Goal: Task Accomplishment & Management: Manage account settings

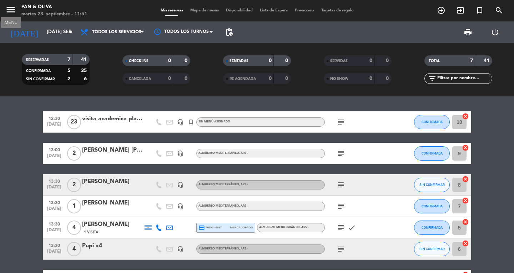
click at [7, 7] on icon "menu" at bounding box center [10, 9] width 11 height 11
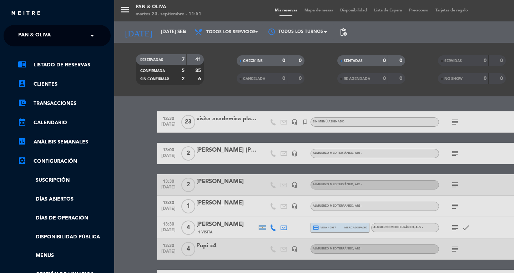
click at [60, 36] on div "× Pan & [PERSON_NAME]" at bounding box center [38, 35] width 46 height 15
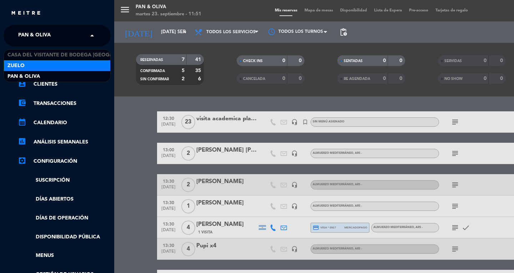
click at [60, 64] on div "Zuelo" at bounding box center [57, 65] width 106 height 11
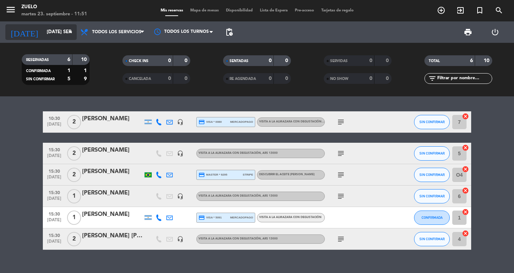
click at [44, 28] on input "[DATE] sep." at bounding box center [74, 32] width 63 height 13
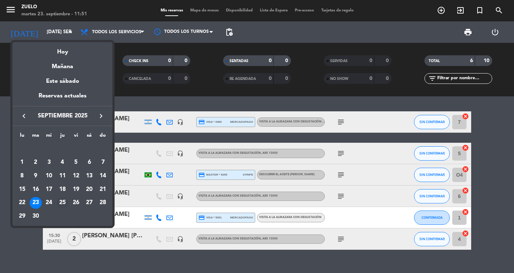
click at [61, 202] on div "25" at bounding box center [62, 203] width 12 height 12
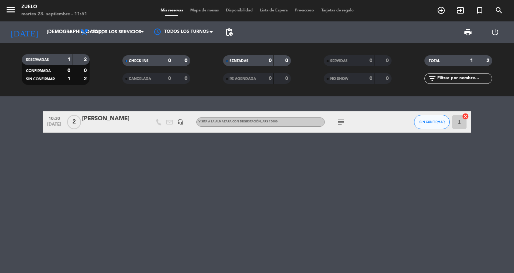
click at [341, 121] on icon "subject" at bounding box center [340, 122] width 9 height 9
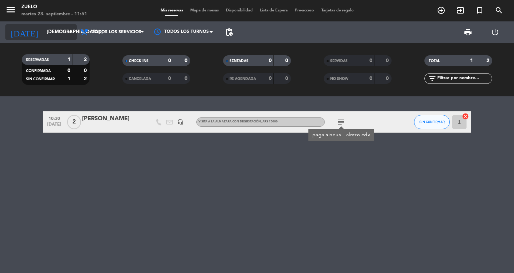
click at [43, 36] on input "[DEMOGRAPHIC_DATA] [DATE]" at bounding box center [74, 32] width 63 height 13
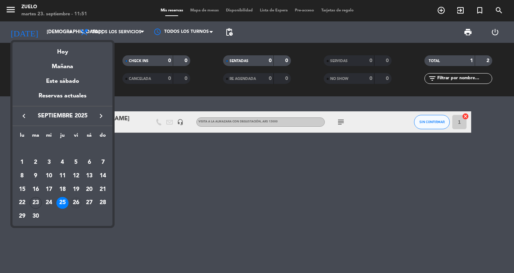
click at [76, 200] on div "26" at bounding box center [76, 203] width 12 height 12
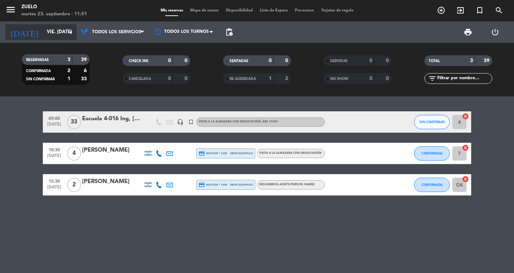
click at [61, 39] on div "[DATE] vie. [DATE] arrow_drop_down" at bounding box center [40, 32] width 71 height 16
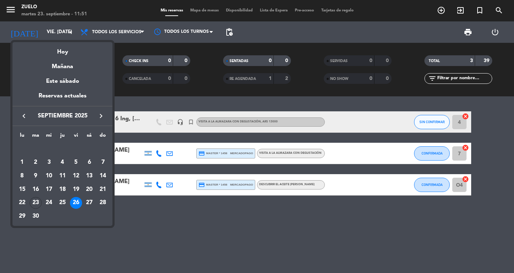
click at [88, 201] on div "27" at bounding box center [89, 203] width 12 height 12
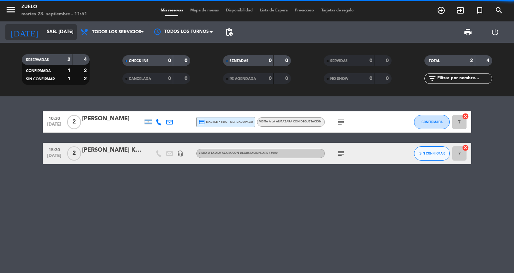
click at [52, 28] on input "sáb. [DATE]" at bounding box center [74, 32] width 63 height 13
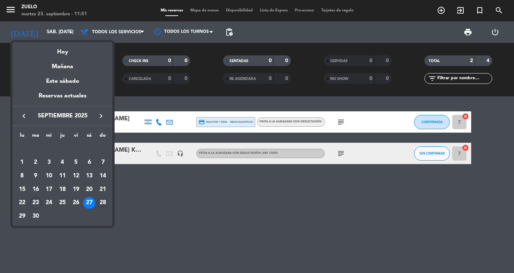
click at [101, 201] on div "28" at bounding box center [103, 203] width 12 height 12
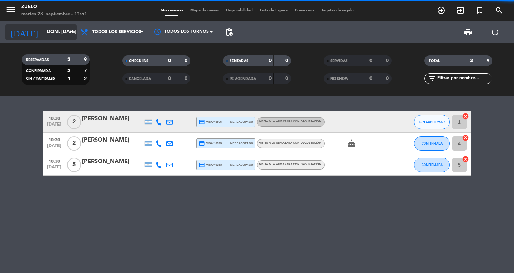
click at [43, 30] on input "dom. [DATE]" at bounding box center [74, 32] width 63 height 13
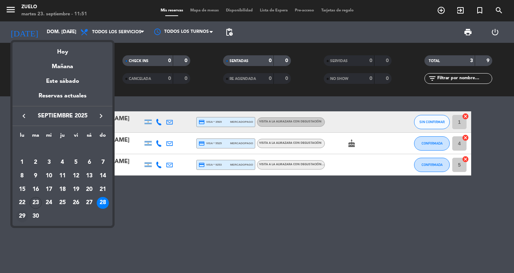
click at [22, 212] on div "29" at bounding box center [22, 216] width 12 height 12
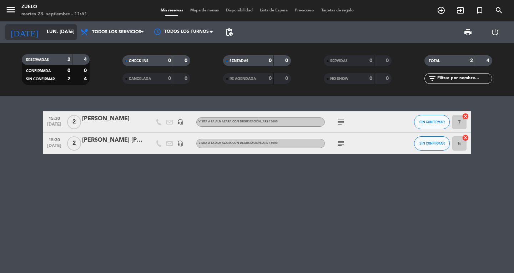
click at [69, 34] on icon "arrow_drop_down" at bounding box center [70, 32] width 9 height 9
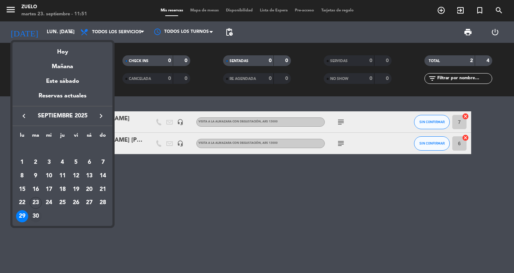
click at [37, 214] on div "30" at bounding box center [36, 216] width 12 height 12
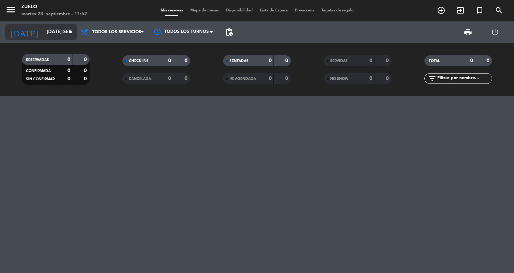
click at [66, 31] on icon "arrow_drop_down" at bounding box center [70, 32] width 9 height 9
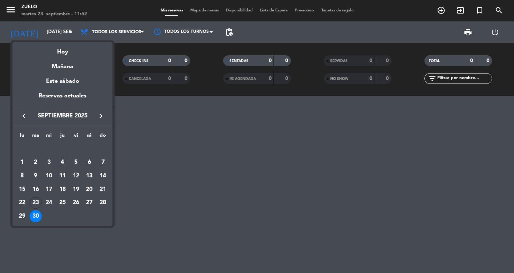
click at [101, 116] on icon "keyboard_arrow_right" at bounding box center [101, 116] width 9 height 9
click at [47, 156] on div "1" at bounding box center [49, 162] width 12 height 12
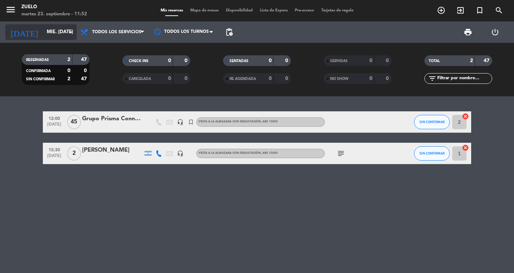
click at [58, 39] on div "[DATE] mié. [DATE] arrow_drop_down" at bounding box center [40, 32] width 71 height 16
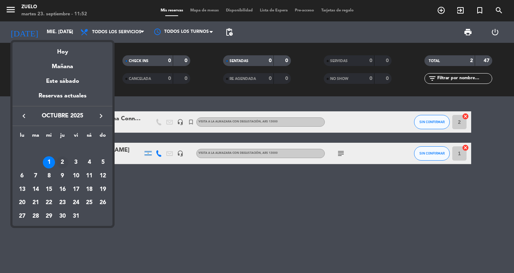
click at [60, 162] on div "2" at bounding box center [62, 162] width 12 height 12
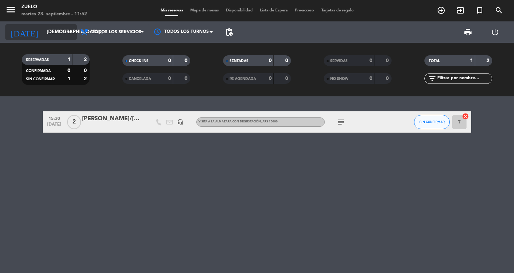
click at [51, 30] on input "[DEMOGRAPHIC_DATA] [DATE]" at bounding box center [74, 32] width 63 height 13
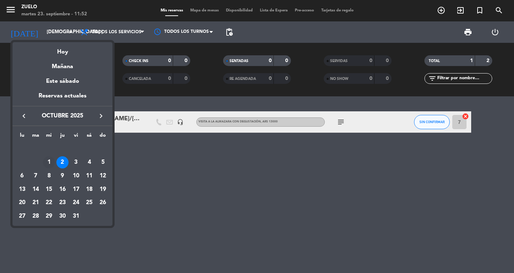
click at [49, 160] on div "1" at bounding box center [49, 162] width 12 height 12
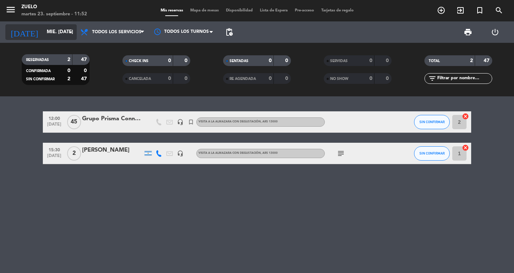
click at [57, 30] on input "mié. [DATE]" at bounding box center [74, 32] width 63 height 13
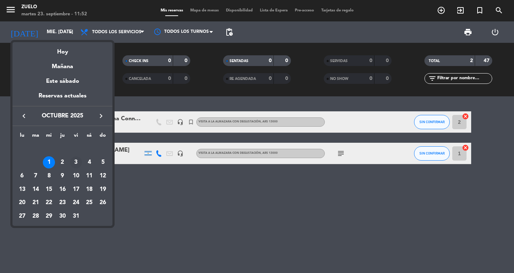
click at [74, 158] on div "3" at bounding box center [76, 162] width 12 height 12
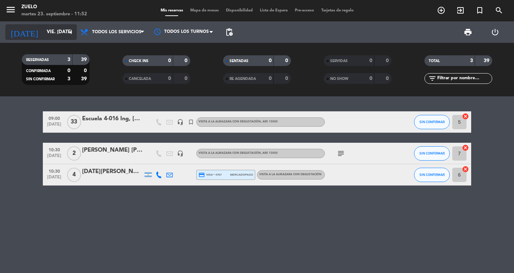
click at [65, 31] on input "vie. [DATE]" at bounding box center [74, 32] width 63 height 13
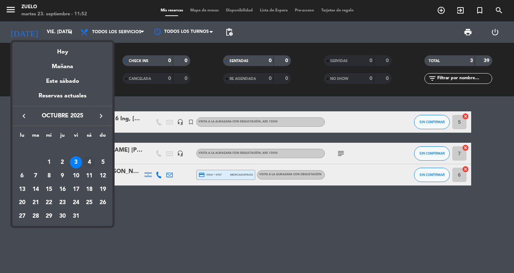
click at [91, 167] on div "4" at bounding box center [89, 162] width 12 height 12
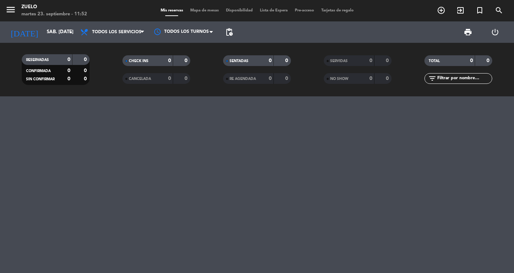
click at [48, 23] on div "[DATE] sáb. [DATE] arrow_drop_down" at bounding box center [40, 31] width 71 height 21
click at [50, 29] on input "sáb. [DATE]" at bounding box center [74, 32] width 63 height 13
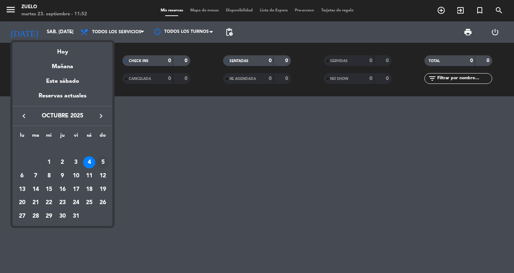
drag, startPoint x: 98, startPoint y: 160, endPoint x: 90, endPoint y: 141, distance: 21.1
click at [98, 160] on div "5" at bounding box center [103, 162] width 12 height 12
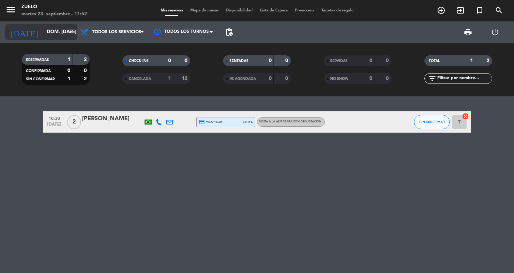
click at [47, 27] on input "dom. [DATE]" at bounding box center [74, 32] width 63 height 13
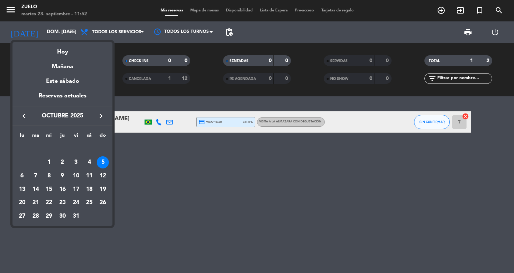
click at [20, 174] on div "6" at bounding box center [22, 176] width 12 height 12
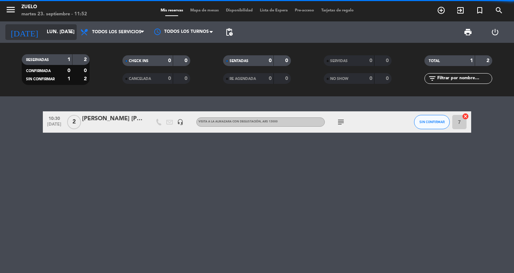
click at [43, 32] on input "lun. [DATE]" at bounding box center [74, 32] width 63 height 13
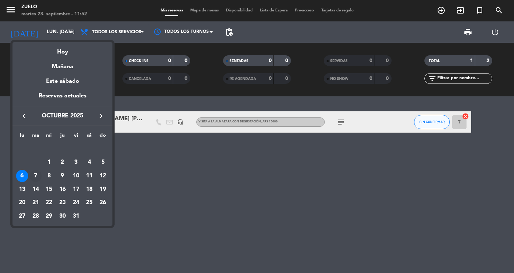
click at [33, 176] on div "7" at bounding box center [36, 176] width 12 height 12
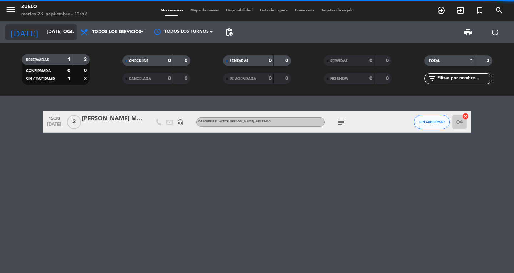
click at [50, 35] on input "[DATE] oct." at bounding box center [74, 32] width 63 height 13
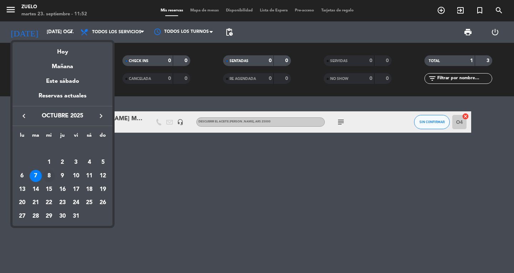
click at [44, 174] on div "8" at bounding box center [49, 176] width 12 height 12
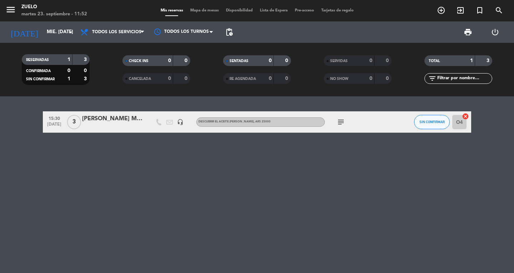
click at [44, 174] on div "15:30 [DATE] 3 [PERSON_NAME] MANHAES [PERSON_NAME] headset_mic Descubrir el Ace…" at bounding box center [257, 184] width 514 height 177
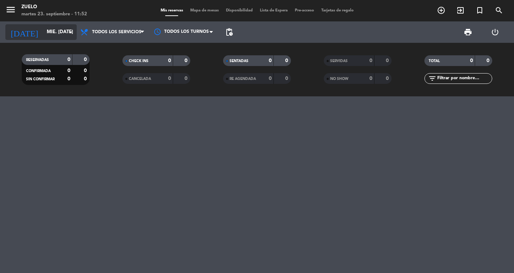
click at [56, 31] on input "mié. [DATE]" at bounding box center [74, 32] width 63 height 13
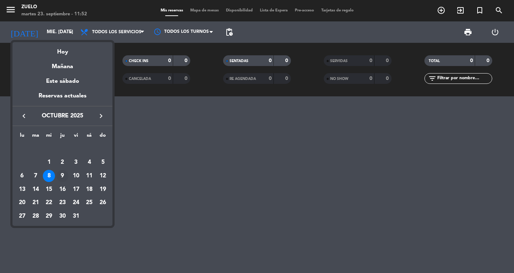
click at [64, 174] on div "9" at bounding box center [62, 176] width 12 height 12
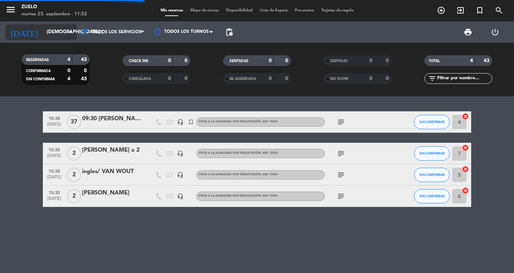
click at [61, 35] on input "[DEMOGRAPHIC_DATA] [DATE]" at bounding box center [74, 32] width 63 height 13
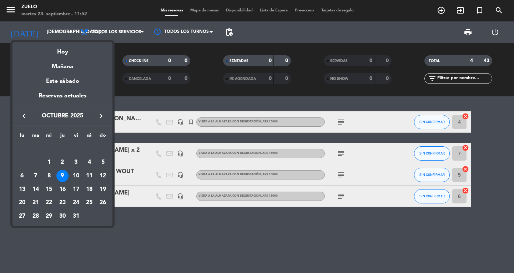
click at [0, 207] on div at bounding box center [257, 136] width 514 height 273
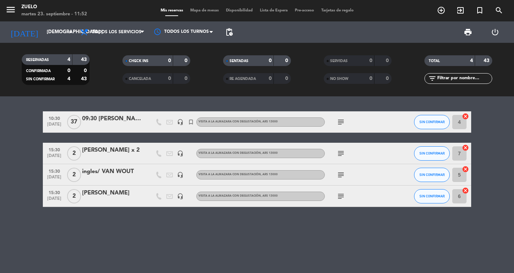
click at [343, 121] on icon "subject" at bounding box center [340, 122] width 9 height 9
click at [339, 154] on icon "subject" at bounding box center [340, 153] width 9 height 9
click at [339, 175] on icon "subject" at bounding box center [340, 175] width 9 height 9
click at [340, 197] on icon "subject" at bounding box center [340, 196] width 9 height 9
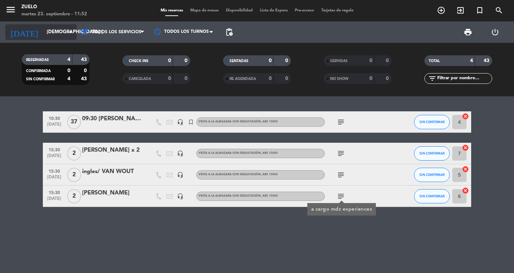
click at [43, 34] on input "[DEMOGRAPHIC_DATA] [DATE]" at bounding box center [74, 32] width 63 height 13
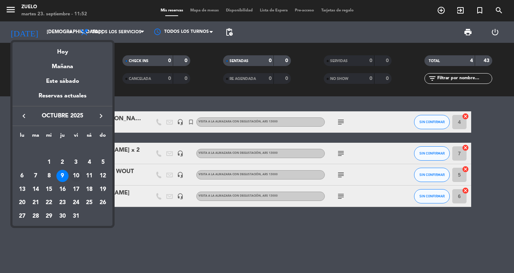
click at [78, 175] on div "10" at bounding box center [76, 176] width 12 height 12
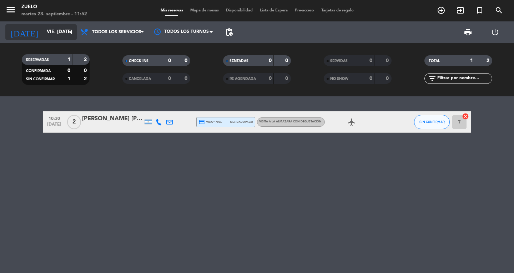
click at [47, 26] on input "vie. [DATE]" at bounding box center [74, 32] width 63 height 13
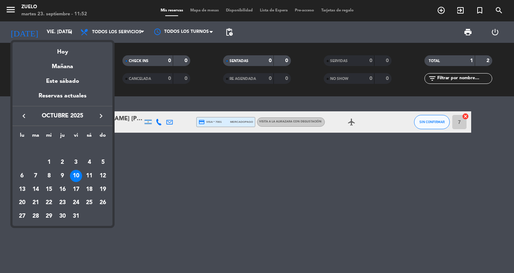
click at [87, 175] on div "11" at bounding box center [89, 176] width 12 height 12
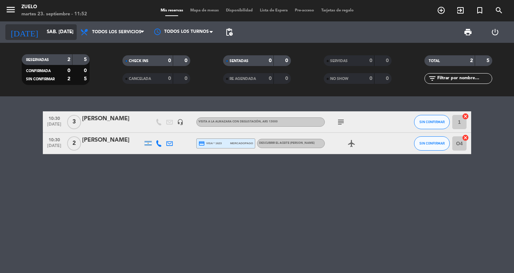
click at [48, 32] on input "sáb. [DATE]" at bounding box center [74, 32] width 63 height 13
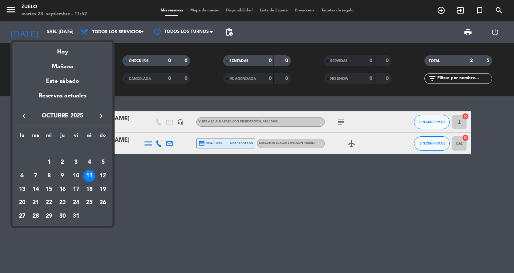
click at [98, 178] on div "12" at bounding box center [103, 176] width 12 height 12
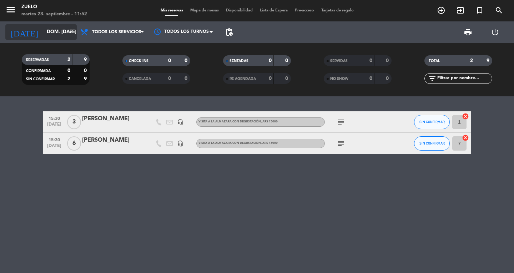
click at [53, 39] on div "[DATE] dom. [DATE] arrow_drop_down" at bounding box center [40, 32] width 71 height 16
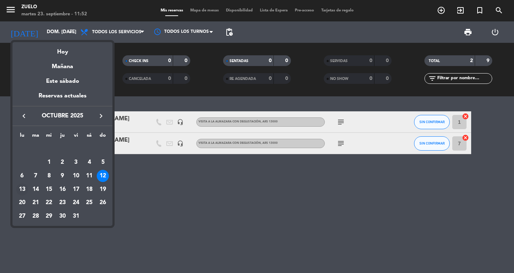
click at [22, 191] on div "13" at bounding box center [22, 189] width 12 height 12
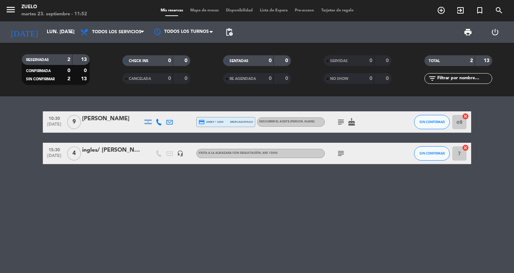
click at [340, 123] on icon "subject" at bounding box center [340, 122] width 9 height 9
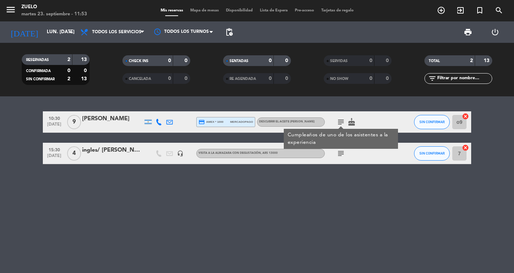
click at [341, 150] on icon "subject" at bounding box center [340, 153] width 9 height 9
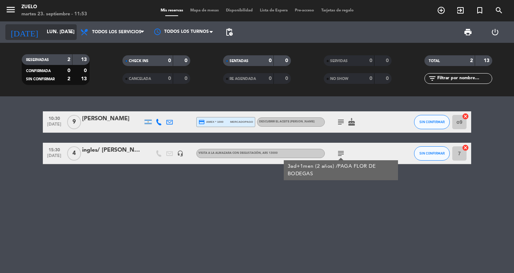
click at [43, 29] on input "lun. [DATE]" at bounding box center [74, 32] width 63 height 13
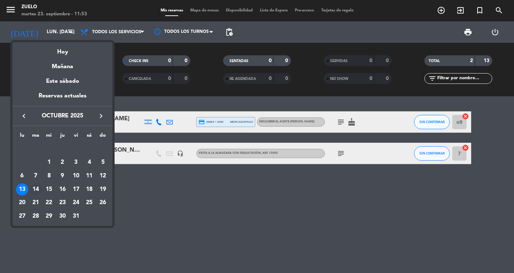
click at [33, 188] on div "14" at bounding box center [36, 189] width 12 height 12
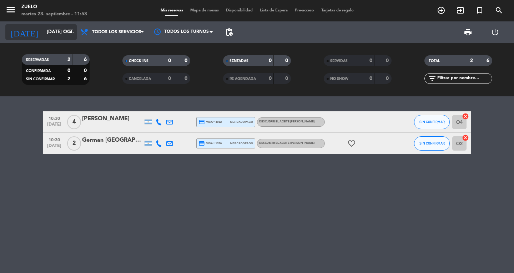
click at [57, 35] on input "[DATE] oct." at bounding box center [74, 32] width 63 height 13
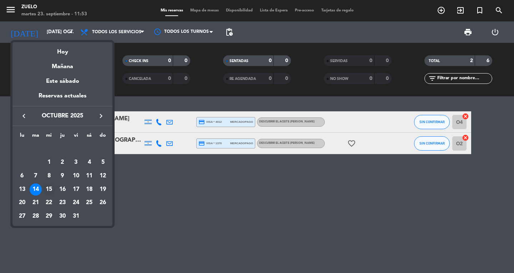
click at [48, 186] on div "15" at bounding box center [49, 189] width 12 height 12
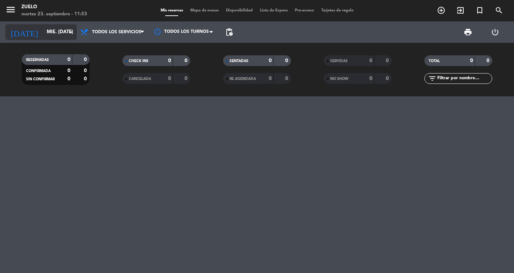
click at [43, 30] on input "mié. [DATE]" at bounding box center [74, 32] width 63 height 13
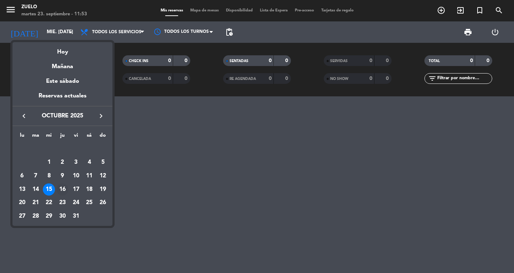
click at [58, 193] on div "16" at bounding box center [62, 189] width 12 height 12
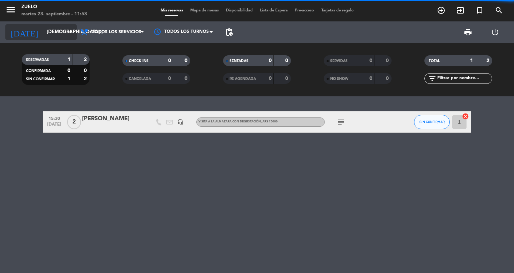
click at [43, 37] on input "[DEMOGRAPHIC_DATA] [DATE]" at bounding box center [74, 32] width 63 height 13
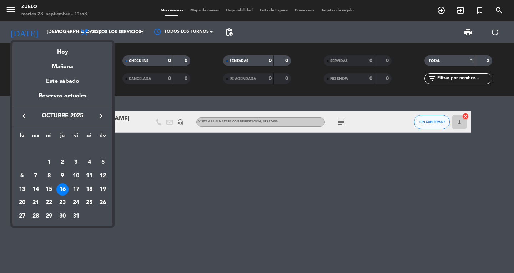
drag, startPoint x: 83, startPoint y: 187, endPoint x: 79, endPoint y: 185, distance: 5.2
click at [83, 186] on div "18" at bounding box center [89, 189] width 12 height 12
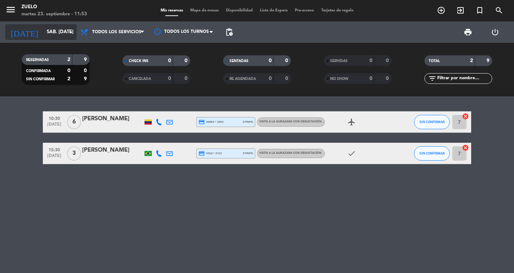
click at [47, 26] on input "sáb. [DATE]" at bounding box center [74, 32] width 63 height 13
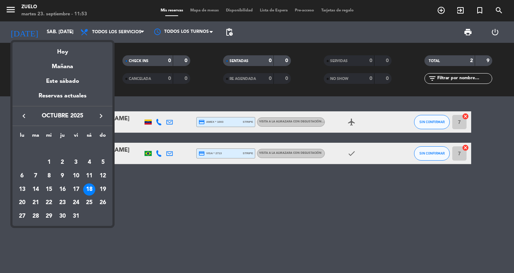
drag, startPoint x: 75, startPoint y: 193, endPoint x: 71, endPoint y: 176, distance: 17.9
click at [75, 193] on div "17" at bounding box center [76, 189] width 12 height 12
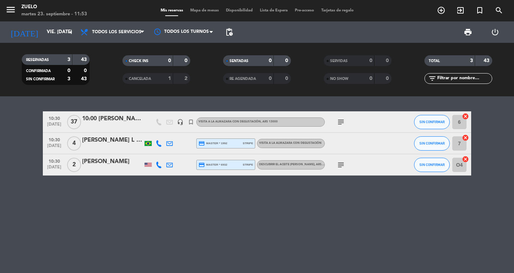
click at [338, 124] on icon "subject" at bounding box center [340, 122] width 9 height 9
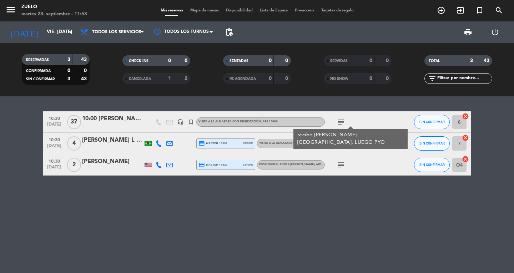
click at [339, 162] on icon "subject" at bounding box center [340, 165] width 9 height 9
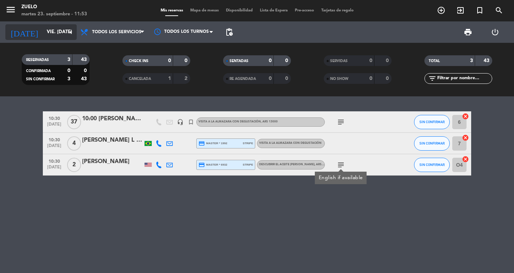
click at [43, 26] on input "vie. [DATE]" at bounding box center [74, 32] width 63 height 13
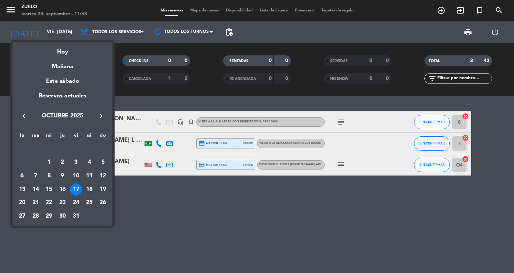
click at [93, 191] on div "18" at bounding box center [89, 189] width 12 height 12
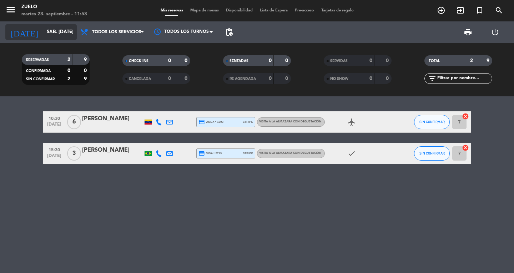
click at [67, 25] on div "[DATE] sáb. [DATE] arrow_drop_down" at bounding box center [40, 32] width 71 height 16
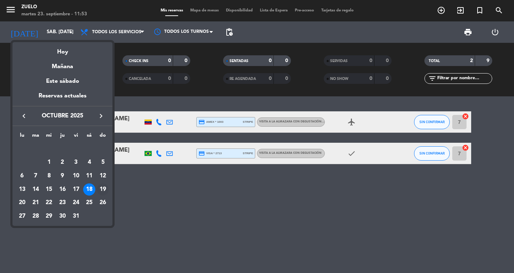
click at [105, 185] on div "19" at bounding box center [103, 189] width 12 height 12
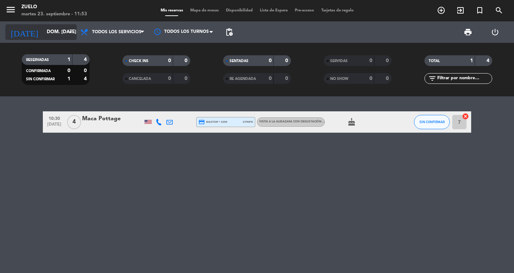
click at [56, 29] on input "dom. [DATE]" at bounding box center [74, 32] width 63 height 13
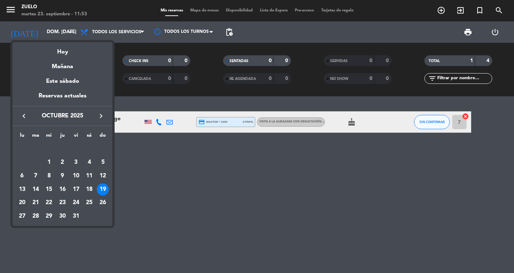
click at [21, 197] on div "20" at bounding box center [22, 203] width 12 height 12
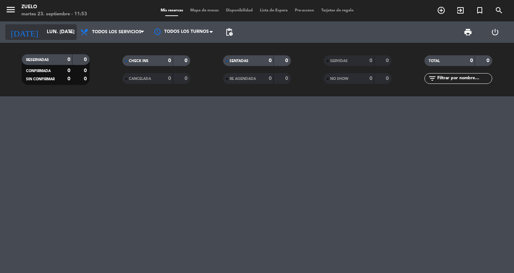
click at [47, 33] on input "lun. [DATE]" at bounding box center [74, 32] width 63 height 13
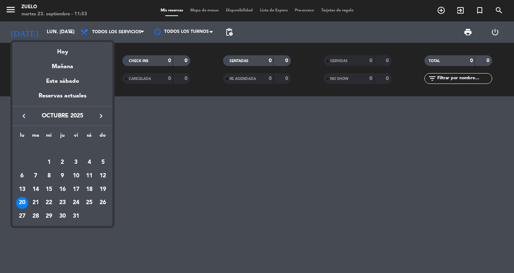
click at [34, 203] on div "21" at bounding box center [36, 203] width 12 height 12
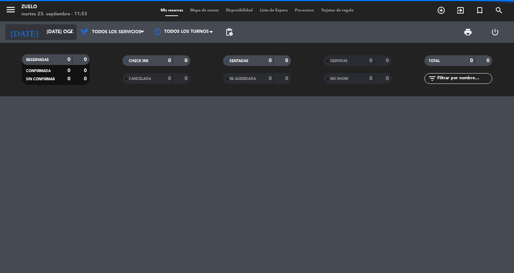
click at [44, 35] on input "[DATE] oct." at bounding box center [74, 32] width 63 height 13
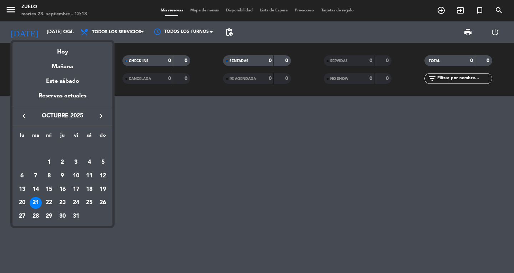
click at [20, 115] on icon "keyboard_arrow_left" at bounding box center [24, 116] width 9 height 9
click at [61, 202] on div "25" at bounding box center [62, 203] width 12 height 12
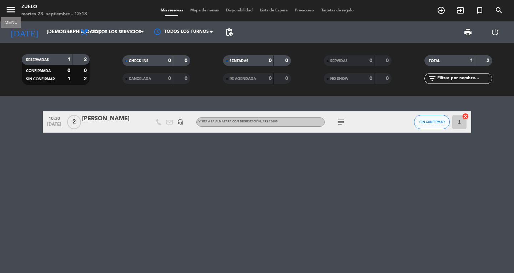
click at [12, 9] on icon "menu" at bounding box center [10, 9] width 11 height 11
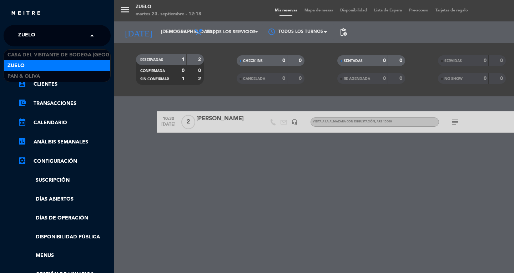
click at [22, 35] on span "Zuelo" at bounding box center [26, 35] width 17 height 15
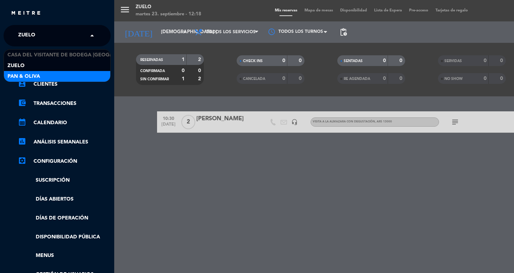
click at [27, 79] on span "Pan & Oliva" at bounding box center [23, 76] width 32 height 8
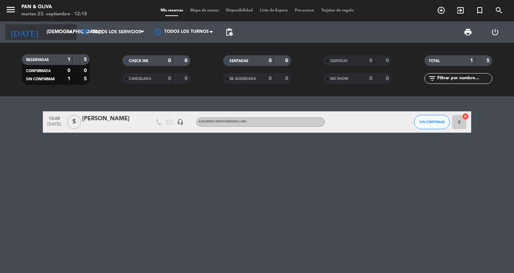
click at [15, 33] on icon "[DATE]" at bounding box center [24, 32] width 38 height 16
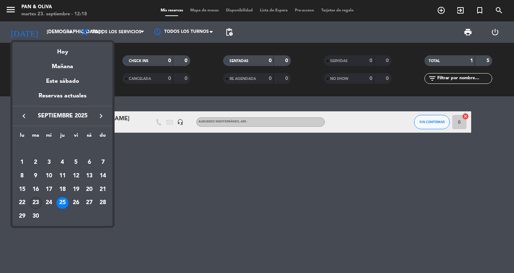
click at [35, 203] on div "23" at bounding box center [36, 203] width 12 height 12
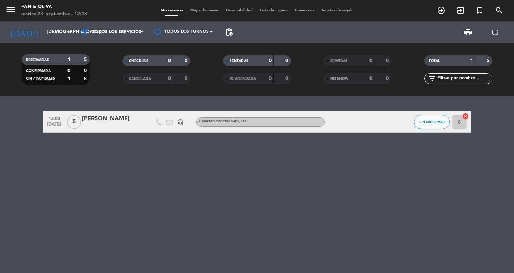
type input "[DATE] sep."
